Goal: Communication & Community: Answer question/provide support

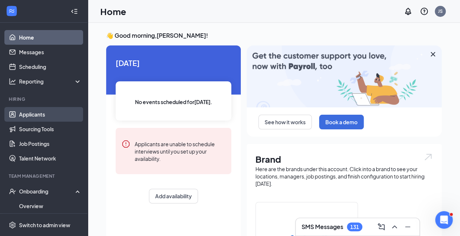
click at [29, 119] on link "Applicants" at bounding box center [50, 114] width 63 height 15
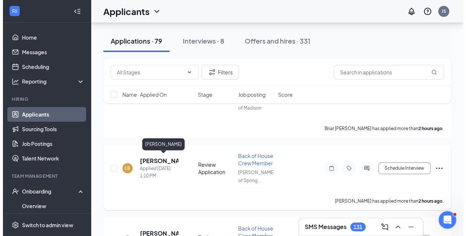
scroll to position [166, 0]
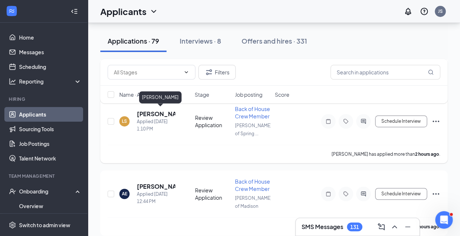
click at [142, 113] on h5 "[PERSON_NAME]" at bounding box center [156, 114] width 38 height 8
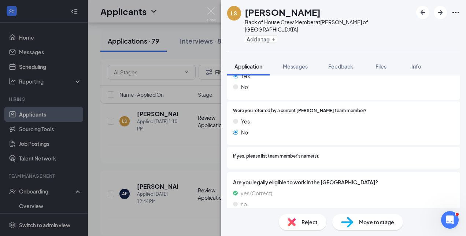
scroll to position [610, 0]
click at [288, 63] on div "Messages" at bounding box center [295, 66] width 25 height 7
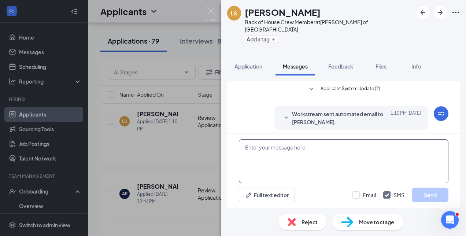
click at [287, 153] on textarea at bounding box center [343, 161] width 209 height 44
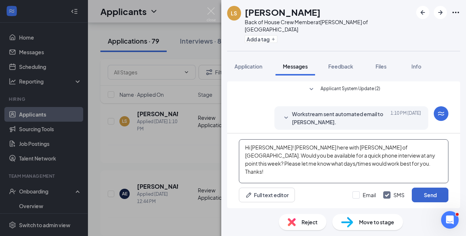
type textarea "Hi [PERSON_NAME]! [PERSON_NAME] here with [PERSON_NAME] of [GEOGRAPHIC_DATA]. W…"
click at [431, 197] on button "Send" at bounding box center [429, 194] width 37 height 15
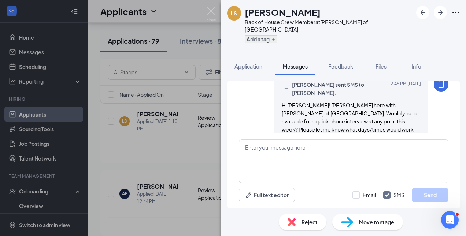
scroll to position [67, 0]
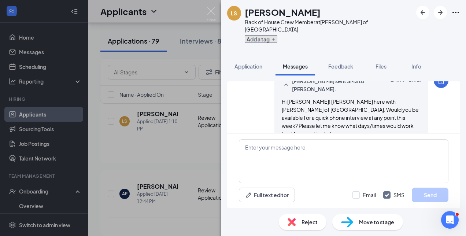
click at [265, 35] on button "Add a tag" at bounding box center [260, 39] width 33 height 8
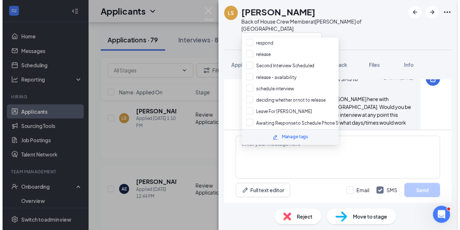
scroll to position [49, 0]
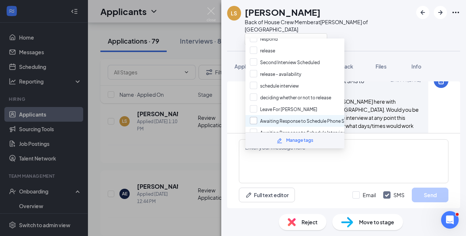
click at [302, 118] on input "Awaiting Response to Schedule Phone Screen" at bounding box center [303, 121] width 106 height 8
checkbox input "true"
click at [209, 11] on img at bounding box center [210, 14] width 9 height 14
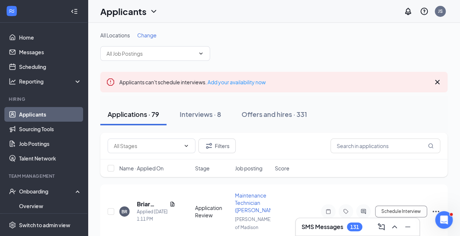
click at [146, 35] on span "Change" at bounding box center [146, 35] width 19 height 7
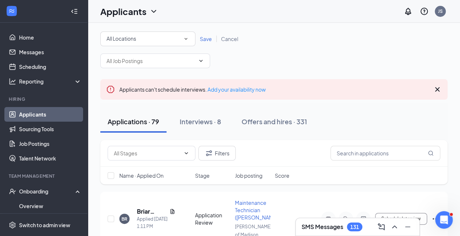
click at [146, 35] on div "All Locations" at bounding box center [147, 38] width 83 height 9
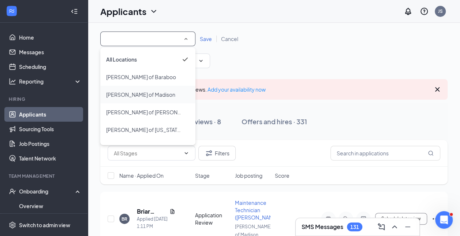
scroll to position [49, 0]
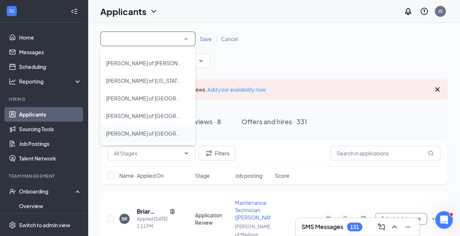
click at [157, 135] on span "[PERSON_NAME] of [GEOGRAPHIC_DATA]" at bounding box center [157, 133] width 102 height 7
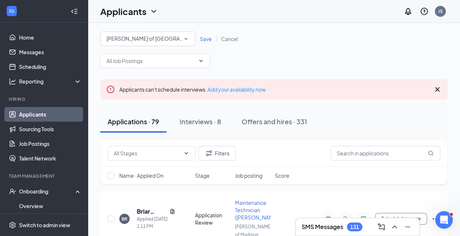
click at [205, 33] on div "All Locations [PERSON_NAME] of [GEOGRAPHIC_DATA] Save Cancel" at bounding box center [273, 38] width 347 height 15
click at [204, 36] on span "Save" at bounding box center [206, 38] width 12 height 7
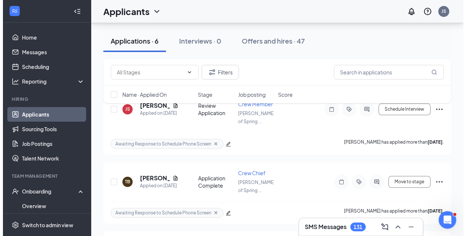
scroll to position [328, 0]
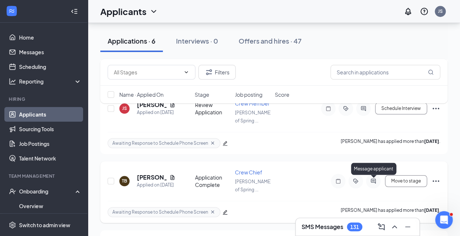
click at [373, 182] on icon "ActiveChat" at bounding box center [373, 180] width 5 height 5
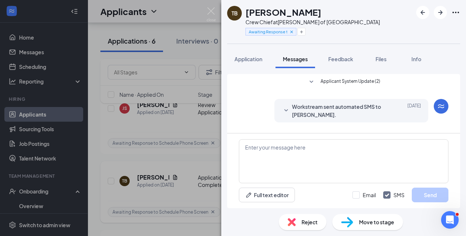
scroll to position [31, 0]
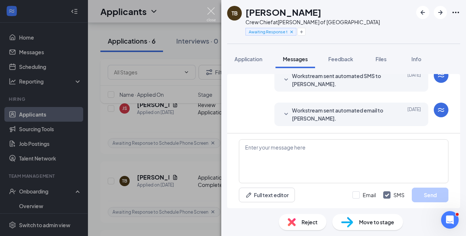
click at [213, 11] on img at bounding box center [210, 14] width 9 height 14
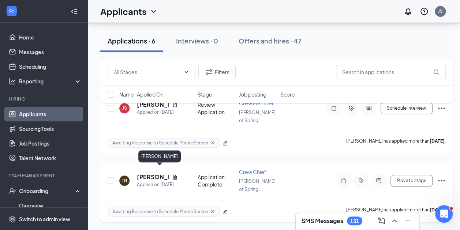
click at [152, 173] on h5 "[PERSON_NAME]" at bounding box center [153, 177] width 32 height 8
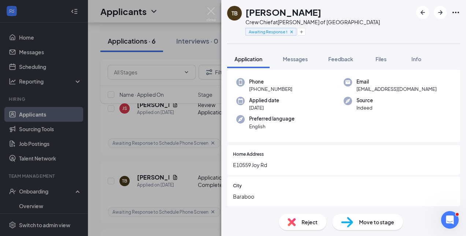
scroll to position [11, 0]
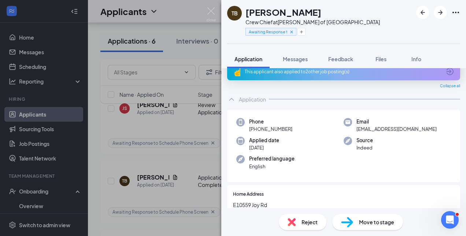
click at [303, 74] on div "This applicant also applied to 2 other job posting(s)" at bounding box center [342, 71] width 196 height 6
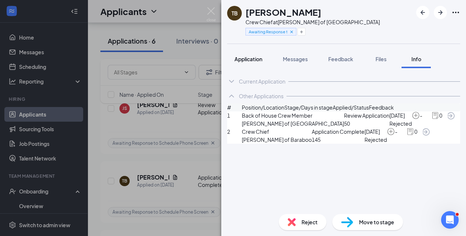
click at [246, 61] on span "Application" at bounding box center [248, 59] width 28 height 7
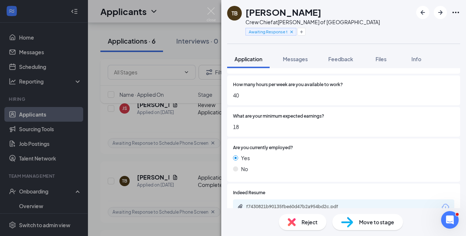
scroll to position [591, 0]
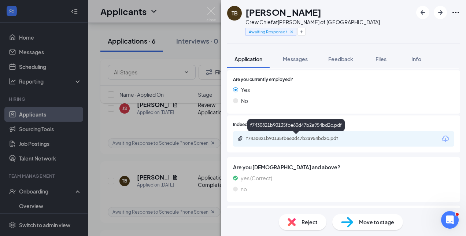
click at [311, 138] on div "f7430821b90135fbe60d47b2a954bd2c.pdf" at bounding box center [297, 138] width 102 height 6
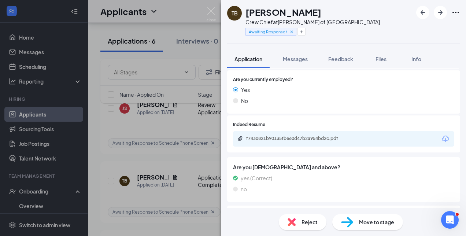
click at [299, 226] on div "Reject" at bounding box center [303, 222] width 48 height 16
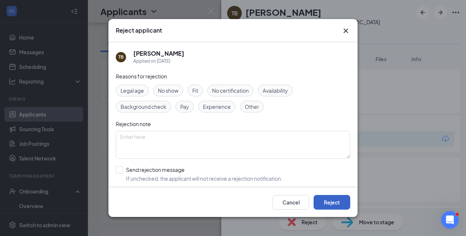
click at [338, 200] on button "Reject" at bounding box center [331, 202] width 37 height 15
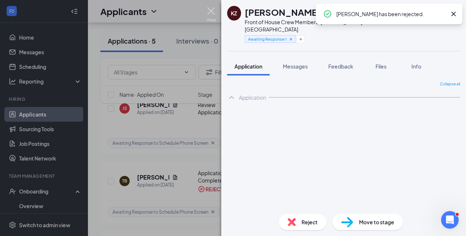
click at [206, 10] on img at bounding box center [210, 14] width 9 height 14
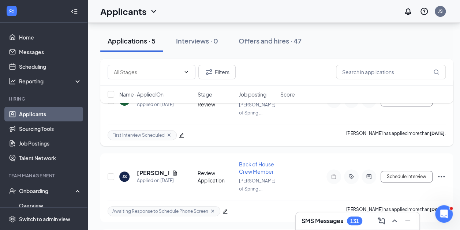
scroll to position [182, 0]
click at [40, 113] on link "Applicants" at bounding box center [50, 114] width 63 height 15
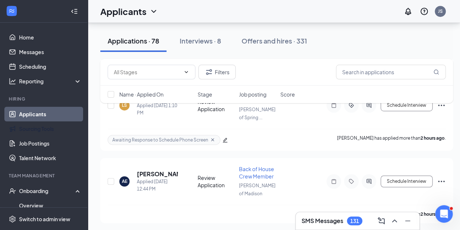
click at [30, 119] on link "Applicants" at bounding box center [50, 114] width 63 height 15
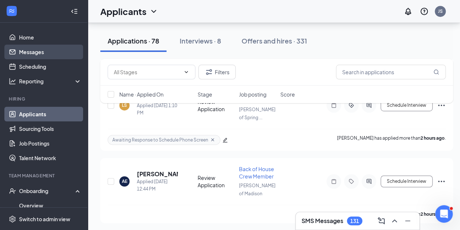
click at [33, 55] on link "Messages" at bounding box center [50, 52] width 63 height 15
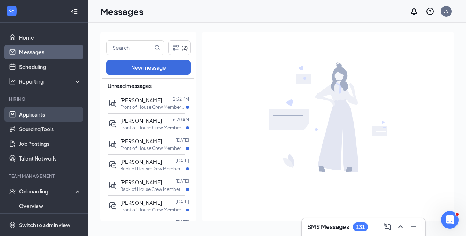
click at [33, 111] on link "Applicants" at bounding box center [50, 114] width 63 height 15
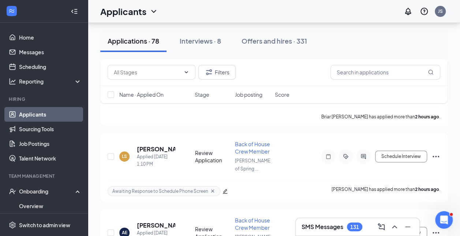
scroll to position [142, 0]
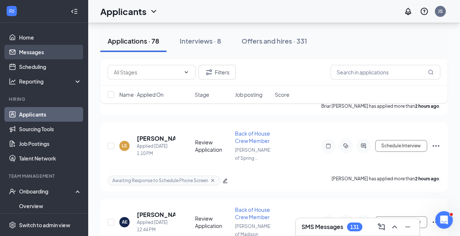
click at [25, 50] on link "Messages" at bounding box center [50, 52] width 63 height 15
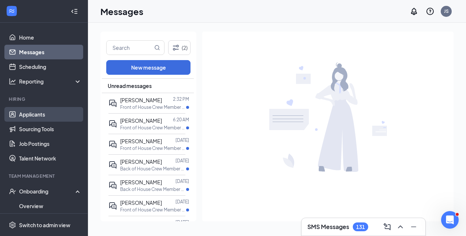
click at [41, 113] on link "Applicants" at bounding box center [50, 114] width 63 height 15
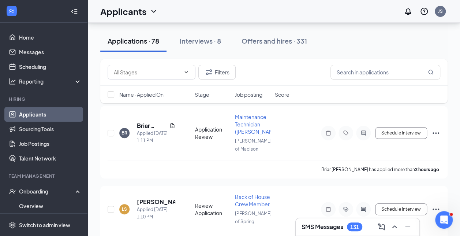
scroll to position [83, 0]
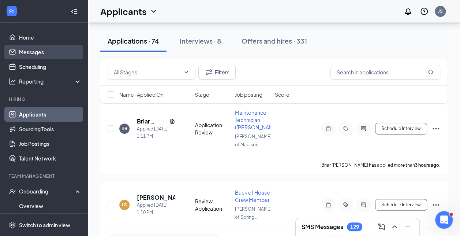
click at [48, 49] on link "Messages" at bounding box center [50, 52] width 63 height 15
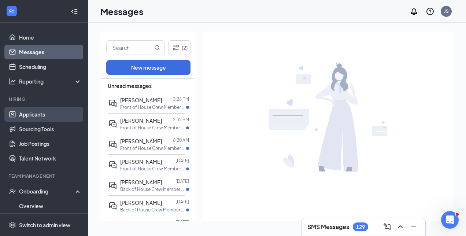
click at [19, 114] on link "Applicants" at bounding box center [50, 114] width 63 height 15
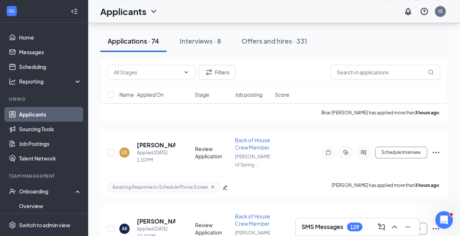
scroll to position [281, 0]
